Goal: Information Seeking & Learning: Learn about a topic

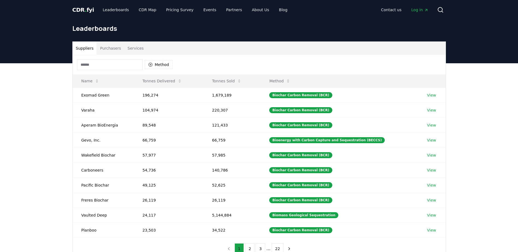
click at [109, 48] on button "Purchasers" at bounding box center [111, 48] width 28 height 13
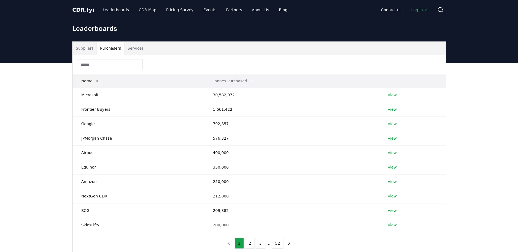
click at [101, 85] on button "Name" at bounding box center [90, 81] width 27 height 11
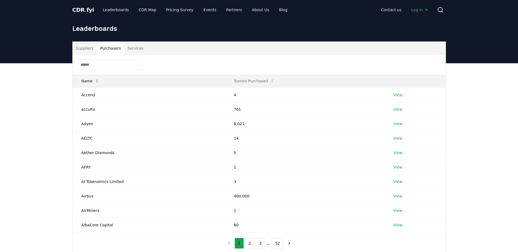
click at [101, 85] on button "Name" at bounding box center [90, 81] width 27 height 11
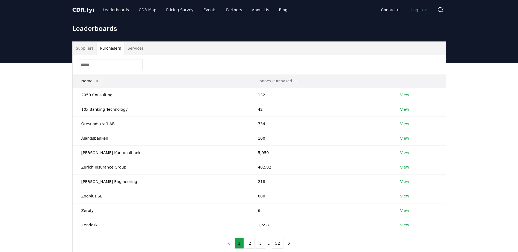
click at [101, 85] on button "Name" at bounding box center [90, 81] width 27 height 11
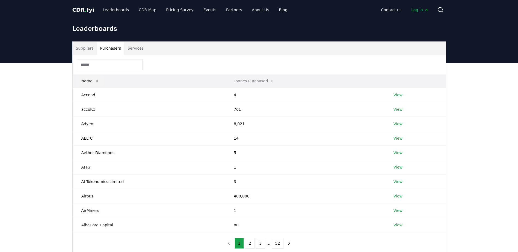
click at [101, 85] on button "Name" at bounding box center [90, 81] width 27 height 11
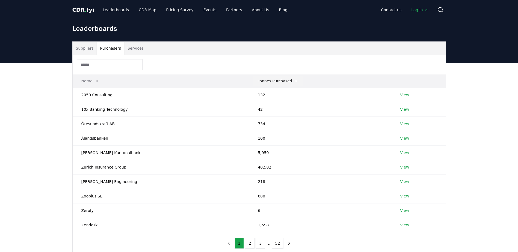
click at [254, 80] on button "Tonnes Purchased" at bounding box center [278, 81] width 49 height 11
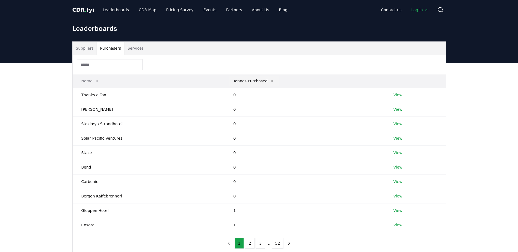
click at [249, 80] on button "Tonnes Purchased" at bounding box center [253, 81] width 49 height 11
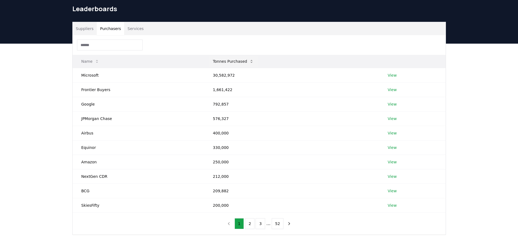
scroll to position [27, 0]
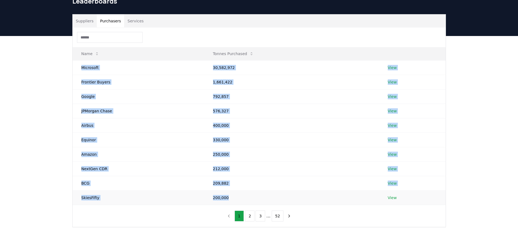
drag, startPoint x: 81, startPoint y: 67, endPoint x: 233, endPoint y: 196, distance: 199.2
click at [233, 196] on tbody "Microsoft 30,582,972 View Frontier Buyers 1,661,422 View Google 792,857 View JP…" at bounding box center [259, 132] width 373 height 145
click at [142, 63] on td "Microsoft" at bounding box center [139, 67] width 132 height 14
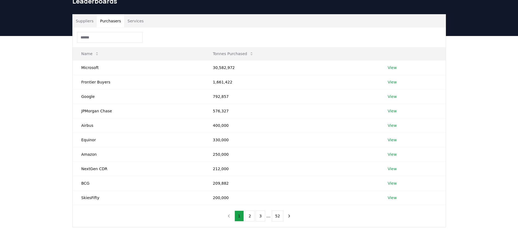
click at [84, 20] on button "Suppliers" at bounding box center [85, 20] width 24 height 13
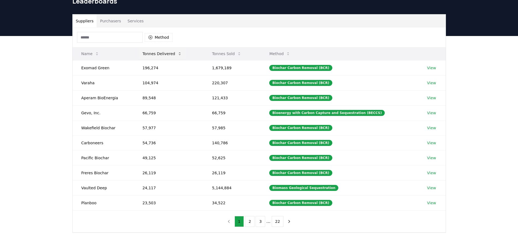
click at [173, 51] on button "Tonnes Delivered" at bounding box center [162, 53] width 48 height 11
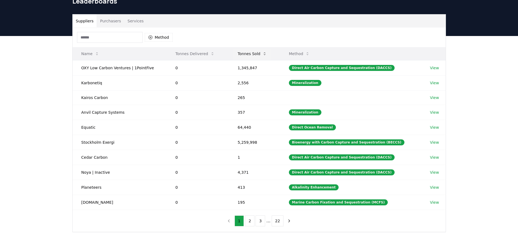
click at [243, 53] on button "Tonnes Sold" at bounding box center [252, 53] width 38 height 11
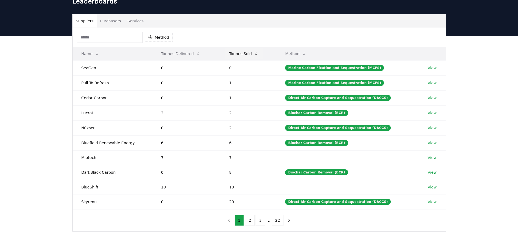
click at [243, 53] on button "Tonnes Sold" at bounding box center [244, 53] width 38 height 11
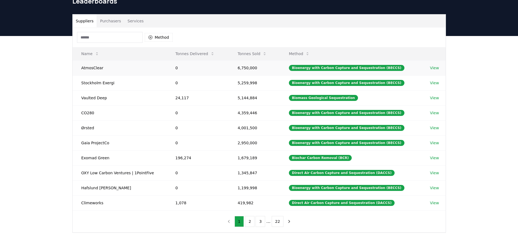
click at [95, 68] on td "AtmosClear" at bounding box center [120, 67] width 94 height 15
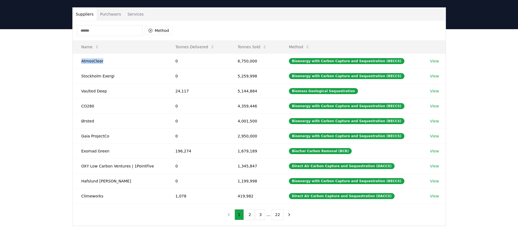
scroll to position [55, 0]
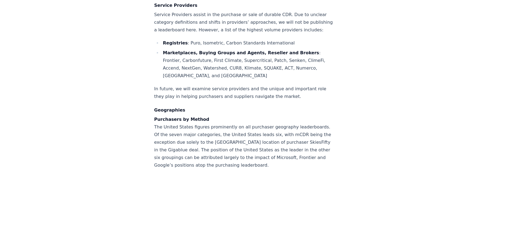
scroll to position [4291, 0]
